Goal: Task Accomplishment & Management: Use online tool/utility

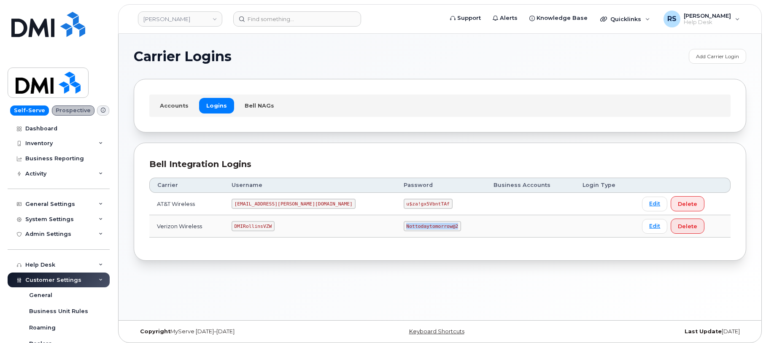
drag, startPoint x: 358, startPoint y: 226, endPoint x: 406, endPoint y: 230, distance: 48.3
click at [406, 230] on code "Nottodaytomorrow@2" at bounding box center [432, 226] width 57 height 10
copy code "Nottodaytomorrow@2"
